Goal: Task Accomplishment & Management: Manage account settings

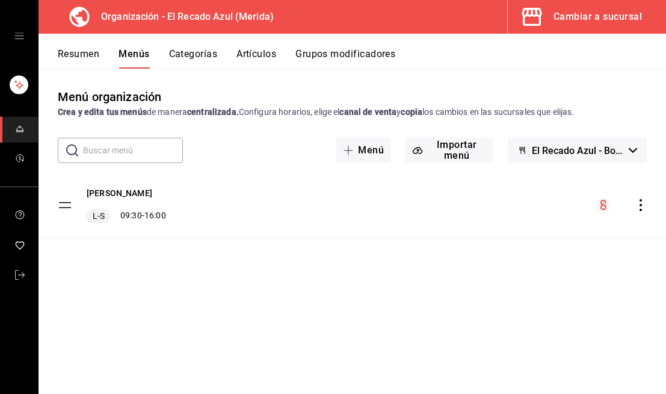
click at [271, 51] on button "Artículos" at bounding box center [257, 58] width 40 height 20
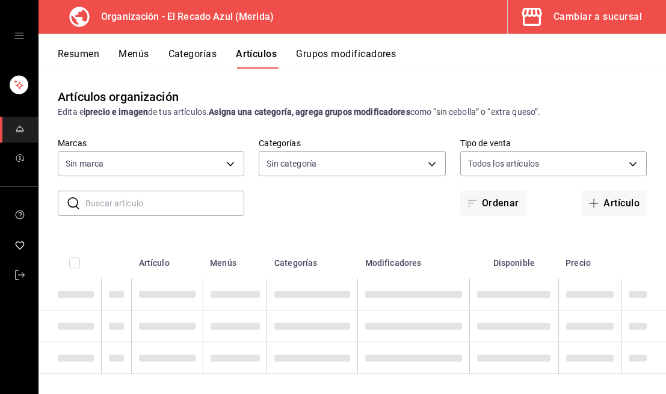
type input "4c612ecd-b065-445b-a869-7e7d52df250b"
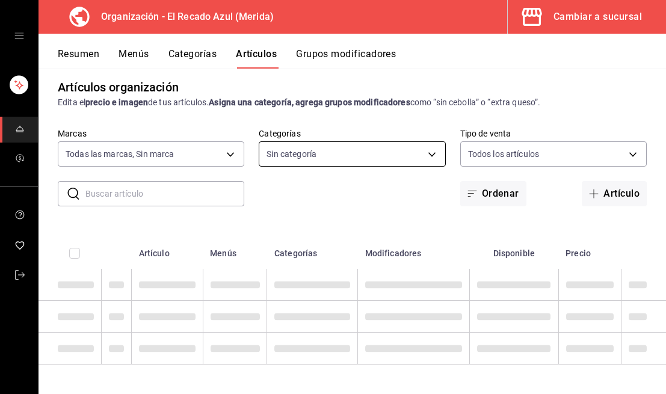
click at [437, 154] on body "Organización - El Recado Azul (Merida) Cambiar a sucursal Resumen Menús Categor…" at bounding box center [333, 197] width 666 height 394
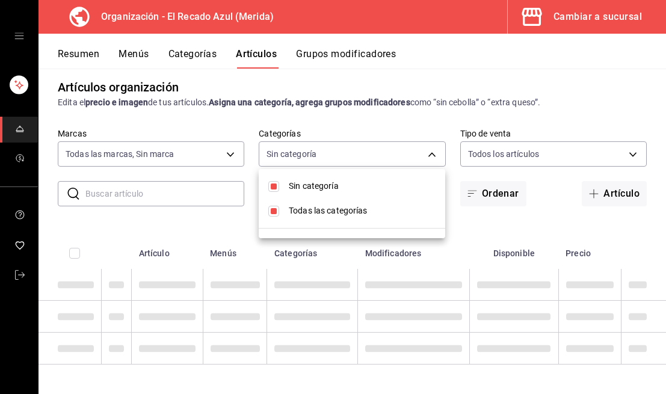
type input "bbd922d1-3f43-4b0b-8224-dfa0873d65c1,45cca651-e173-49da-a01a-a65406be4606,de876…"
checkbox input "true"
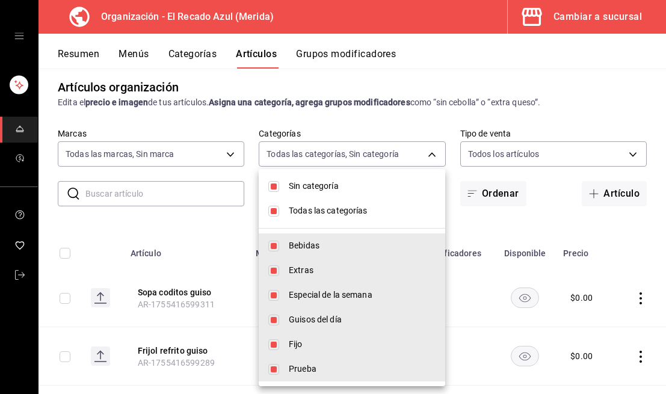
click at [274, 188] on input "checkbox" at bounding box center [273, 186] width 11 height 11
checkbox input "false"
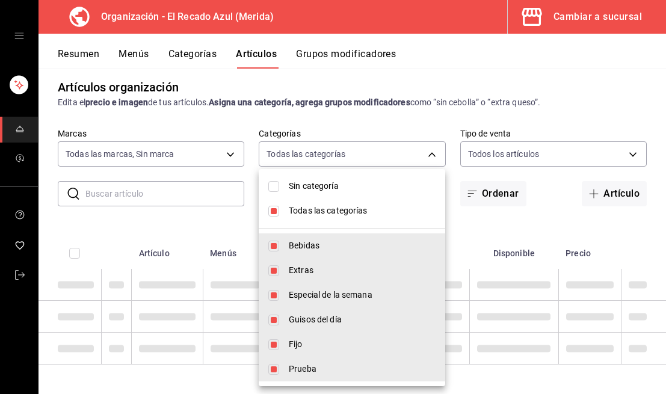
click at [277, 209] on input "checkbox" at bounding box center [273, 211] width 11 height 11
checkbox input "false"
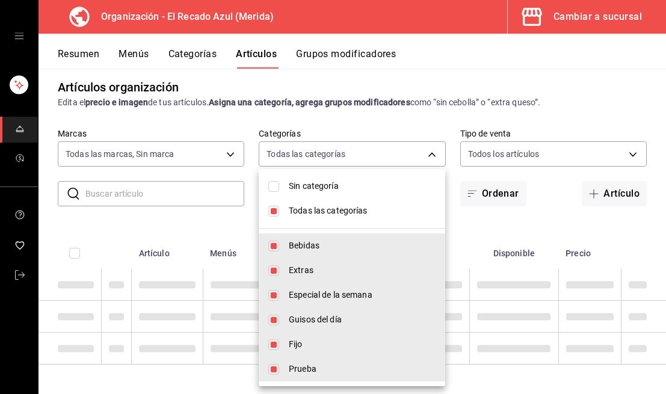
checkbox input "false"
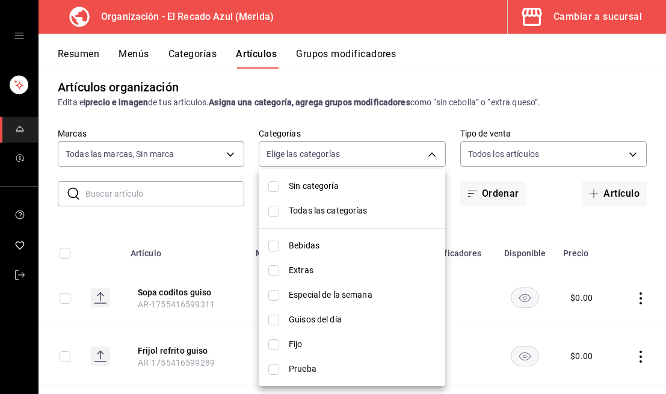
click at [270, 321] on input "checkbox" at bounding box center [273, 320] width 11 height 11
checkbox input "true"
type input "9571d2d4-9c18-4cb3-9a3d-a827cbe1d9e8"
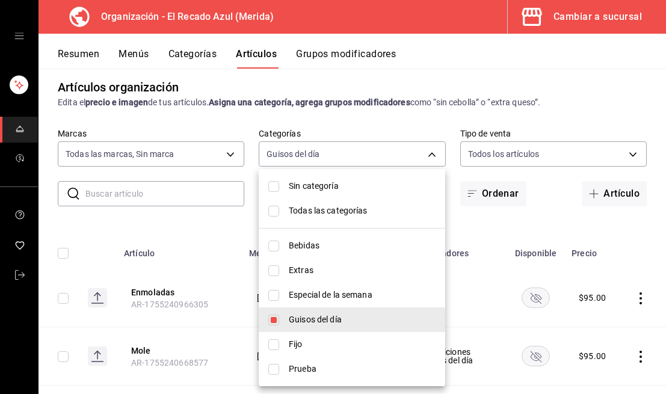
click at [430, 154] on div at bounding box center [333, 197] width 666 height 394
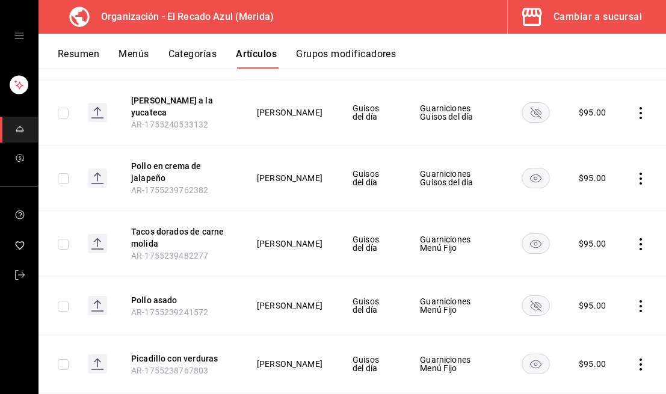
scroll to position [320, 0]
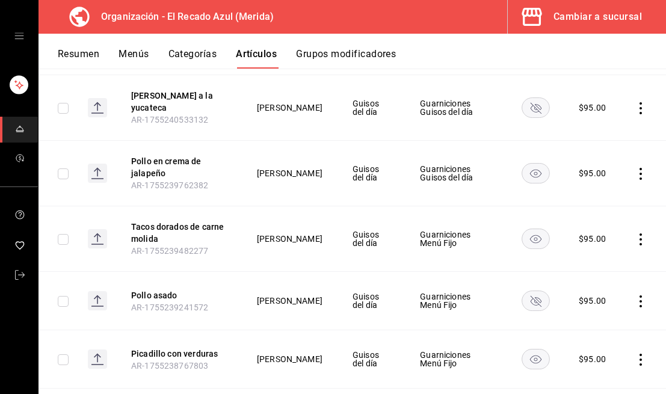
click at [640, 174] on icon "actions" at bounding box center [641, 174] width 2 height 12
click at [585, 207] on div at bounding box center [579, 201] width 22 height 14
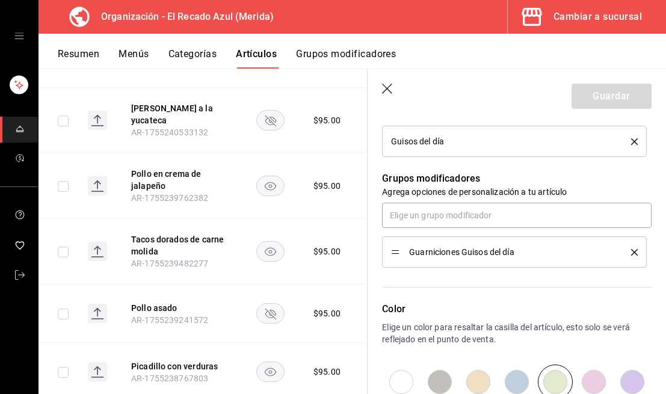
scroll to position [467, 0]
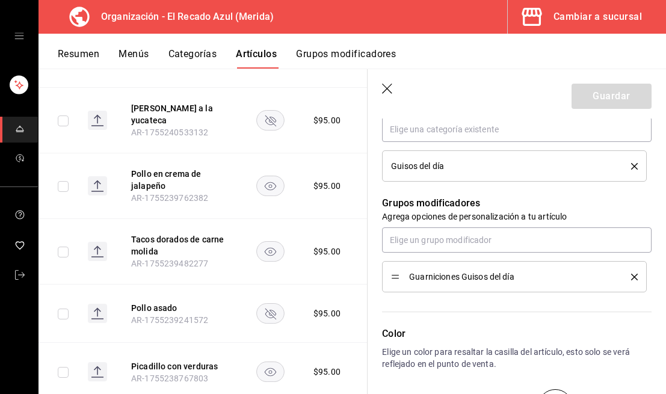
click at [637, 276] on icon "delete" at bounding box center [634, 277] width 7 height 7
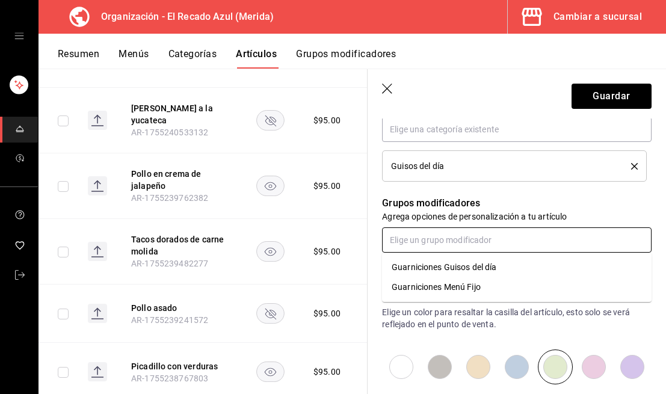
click at [575, 242] on input "text" at bounding box center [517, 240] width 270 height 25
click at [547, 287] on li "Guarniciones Menú Fijo" at bounding box center [517, 287] width 270 height 20
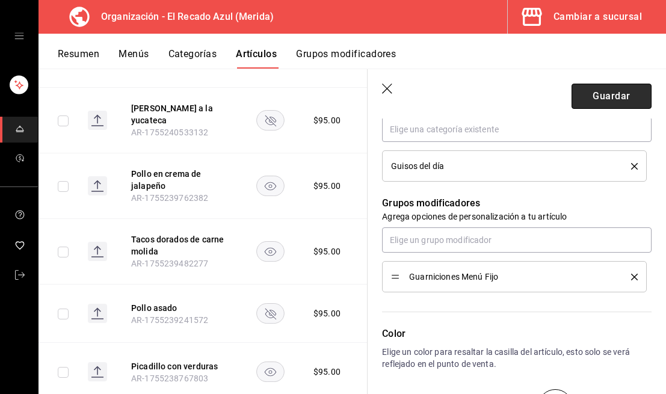
click at [622, 99] on button "Guardar" at bounding box center [612, 96] width 80 height 25
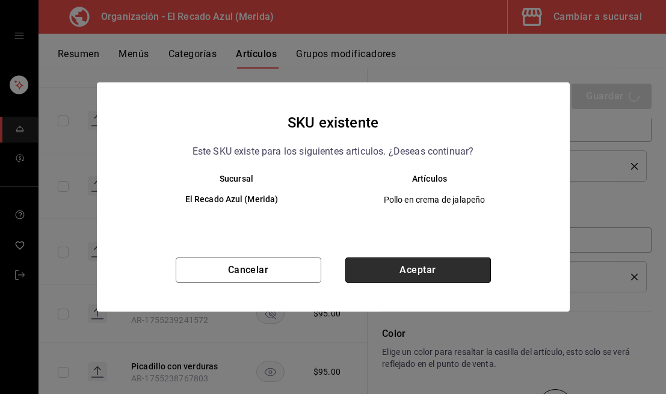
click at [391, 276] on button "Aceptar" at bounding box center [419, 270] width 146 height 25
type textarea "x"
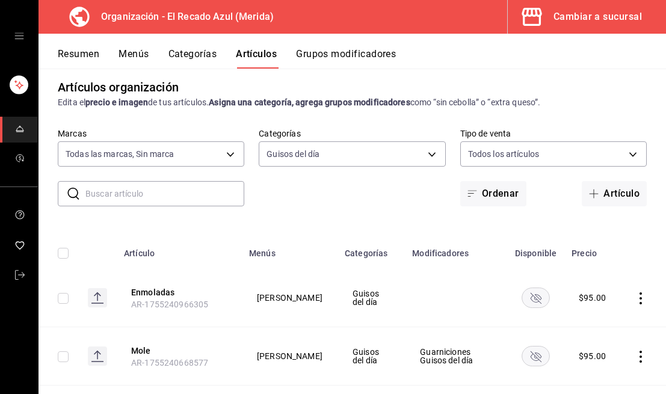
click at [132, 57] on button "Menús" at bounding box center [134, 58] width 30 height 20
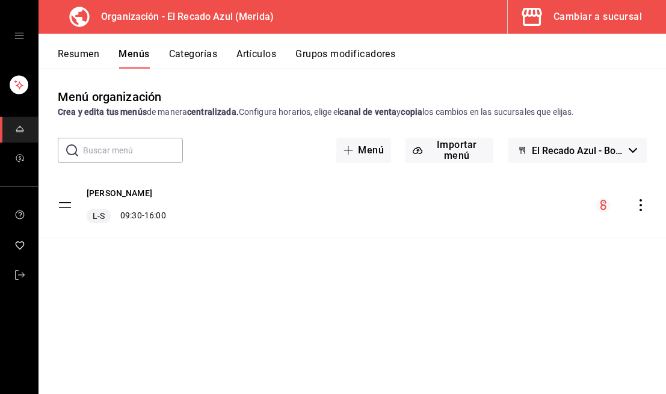
click at [642, 209] on icon "actions" at bounding box center [641, 205] width 12 height 12
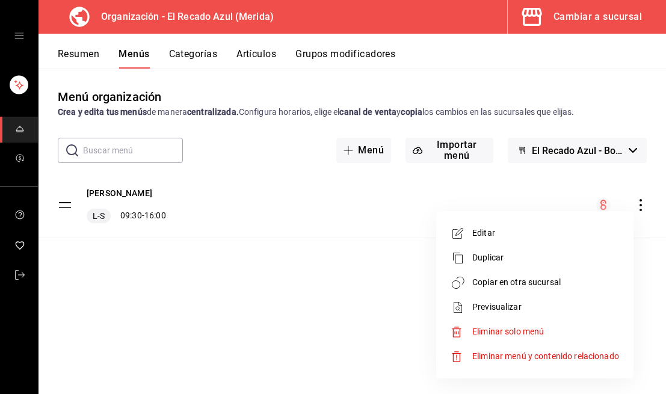
click at [531, 240] on li "Editar" at bounding box center [535, 233] width 188 height 25
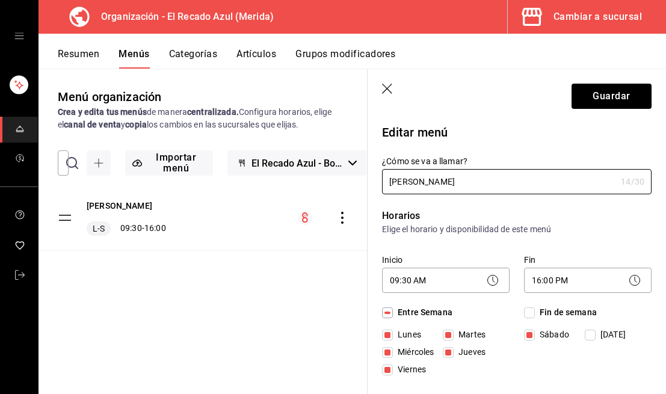
click at [388, 87] on icon "button" at bounding box center [388, 90] width 12 height 12
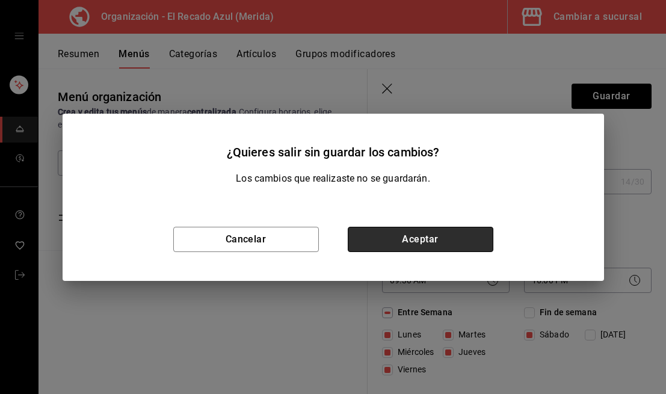
click at [482, 238] on button "Aceptar" at bounding box center [421, 239] width 146 height 25
checkbox input "false"
type input "1755796008559"
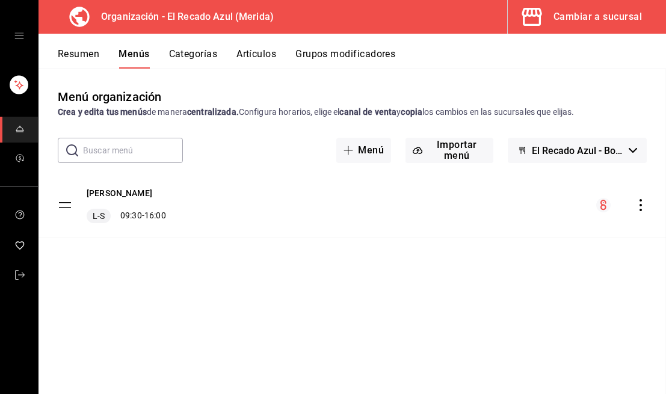
checkbox input "false"
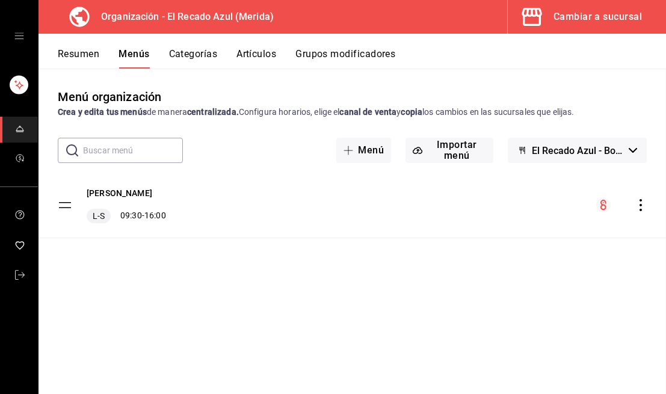
checkbox input "false"
click at [635, 206] on icon "actions" at bounding box center [641, 205] width 12 height 12
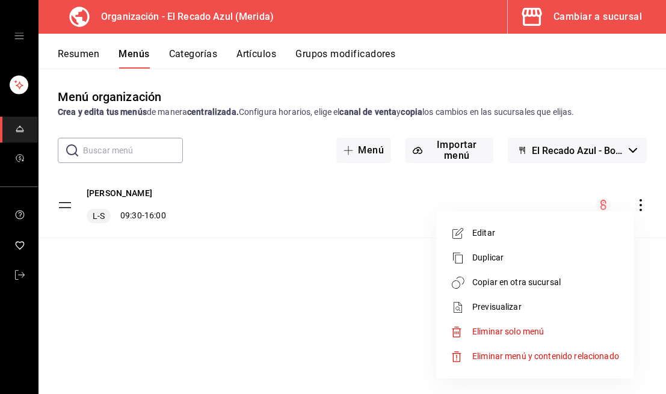
click at [551, 287] on span "Copiar en otra sucursal" at bounding box center [546, 282] width 147 height 13
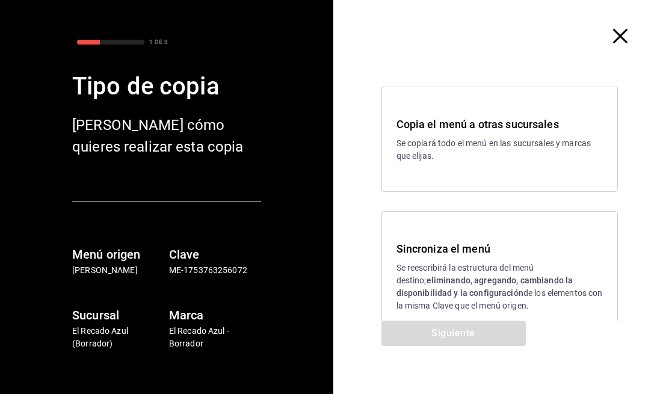
click at [513, 267] on p "Se reescribirá la estructura del menú destino; eliminando, agregando, cambiando…" at bounding box center [500, 287] width 207 height 51
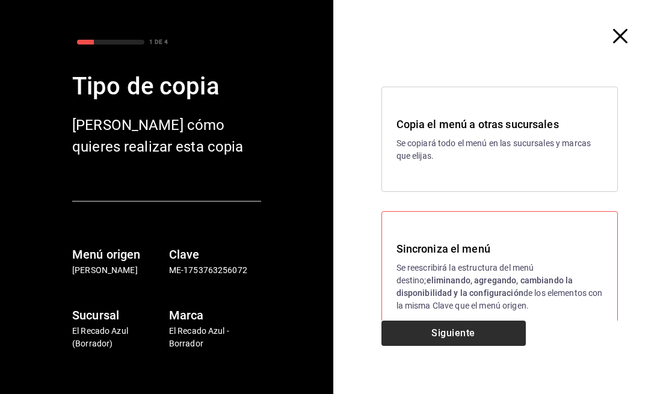
click at [483, 320] on div "Copia el menú a otras sucursales Se copiará todo el menú en las sucursales y ma…" at bounding box center [499, 215] width 333 height 430
click at [482, 336] on button "Siguiente" at bounding box center [454, 333] width 144 height 25
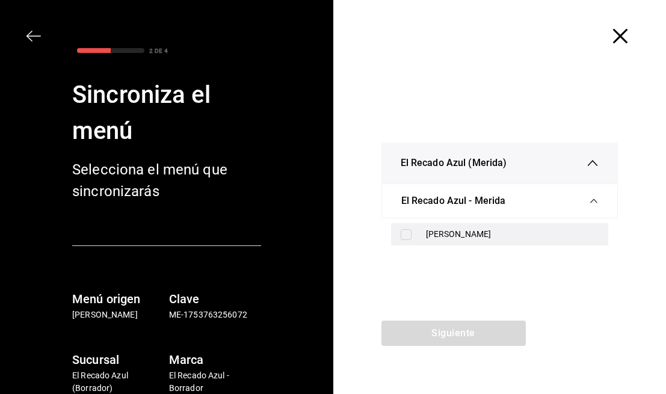
click at [520, 228] on div "[PERSON_NAME]" at bounding box center [500, 234] width 218 height 22
checkbox input "true"
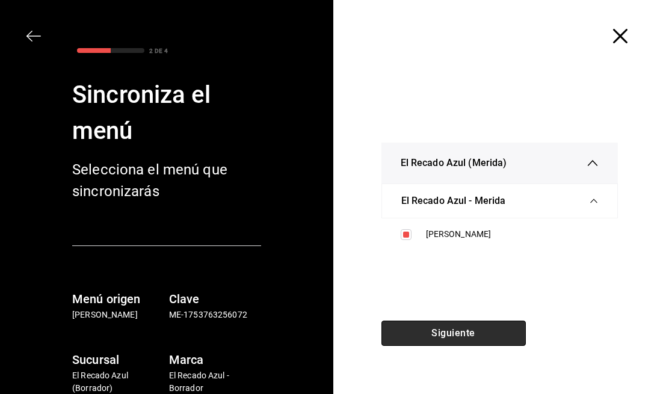
click at [474, 329] on button "Siguiente" at bounding box center [454, 333] width 144 height 25
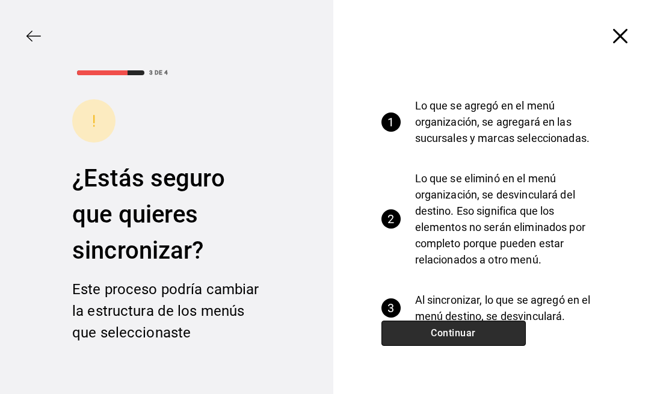
click at [474, 329] on button "Continuar" at bounding box center [454, 333] width 144 height 25
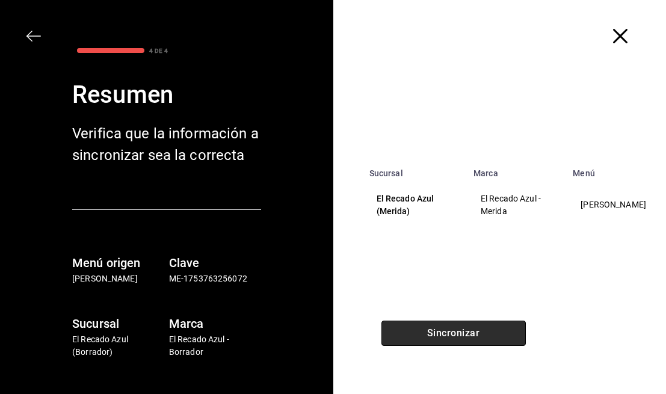
click at [474, 329] on button "Sincronizar" at bounding box center [454, 333] width 144 height 25
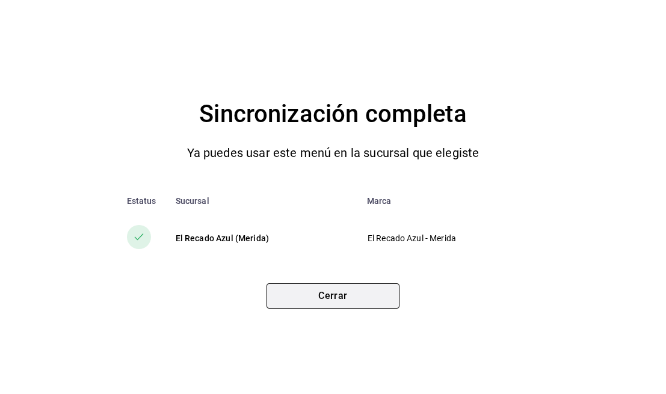
click at [380, 292] on button "Cerrar" at bounding box center [333, 296] width 133 height 25
